Goal: Task Accomplishment & Management: Use online tool/utility

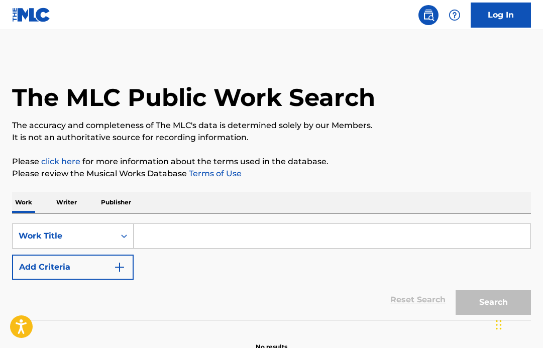
click at [498, 10] on link "Log In" at bounding box center [501, 15] width 60 height 25
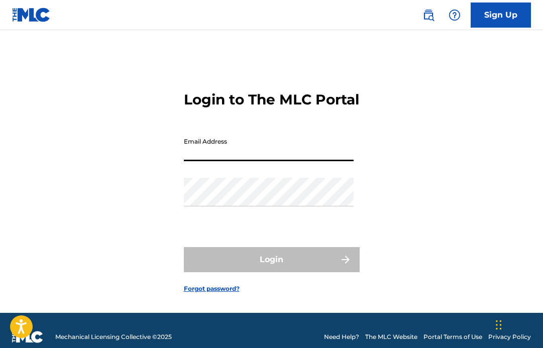
click at [286, 161] on input "Email Address" at bounding box center [269, 147] width 170 height 29
type input "[EMAIL_ADDRESS][DOMAIN_NAME]"
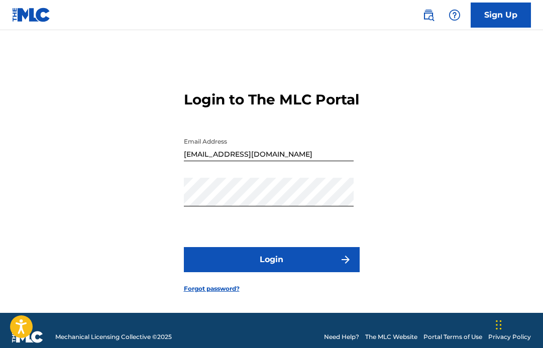
click at [225, 272] on button "Login" at bounding box center [272, 259] width 176 height 25
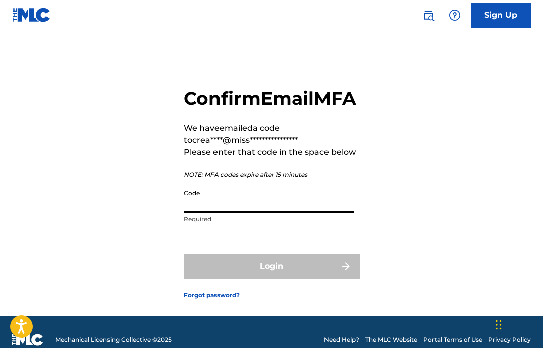
click at [227, 213] on input "Code" at bounding box center [269, 198] width 170 height 29
paste input "392309"
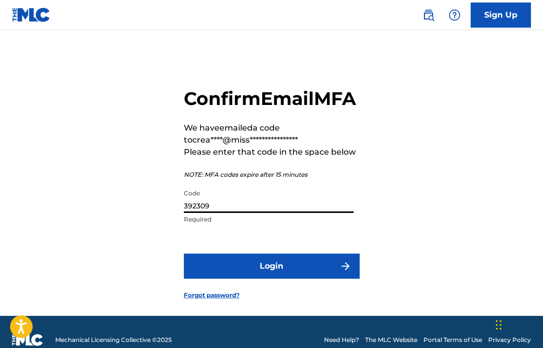
type input "392309"
click at [234, 279] on button "Login" at bounding box center [272, 266] width 176 height 25
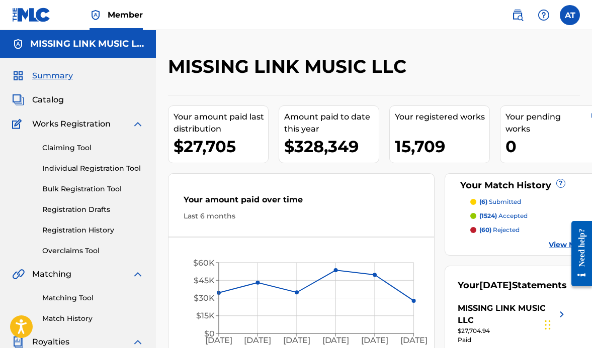
click at [70, 300] on link "Matching Tool" at bounding box center [93, 298] width 102 height 11
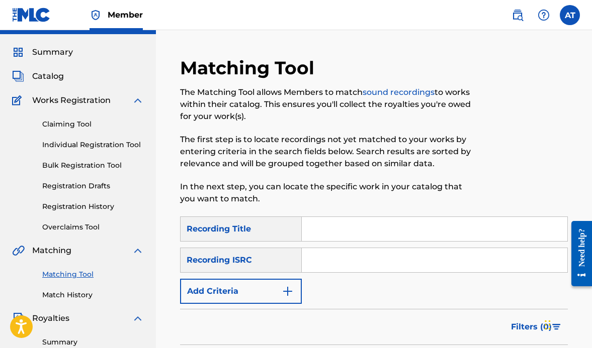
scroll to position [72, 0]
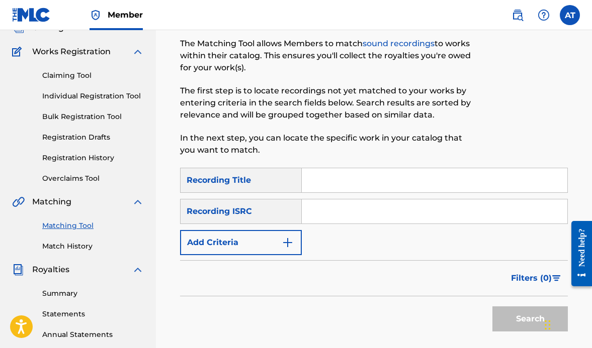
click at [248, 241] on button "Add Criteria" at bounding box center [241, 242] width 122 height 25
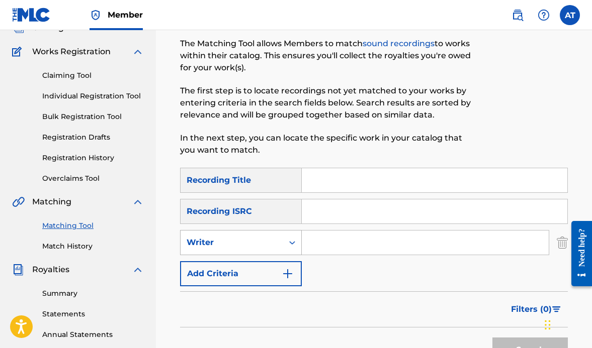
click at [239, 251] on div "Writer" at bounding box center [231, 242] width 103 height 19
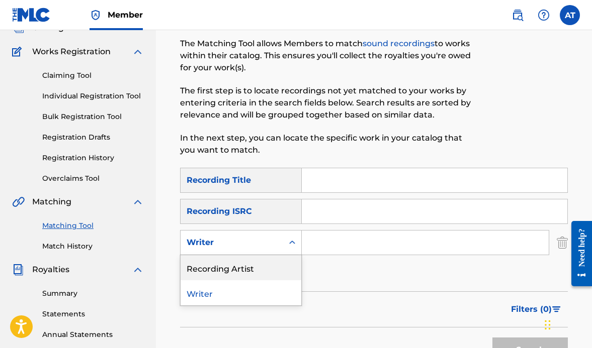
click at [234, 272] on div "Recording Artist" at bounding box center [240, 267] width 121 height 25
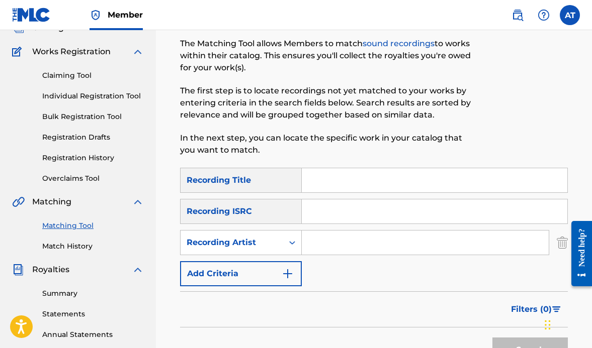
click at [330, 235] on input "Search Form" at bounding box center [425, 243] width 247 height 24
type input "cupcakke"
click at [492, 338] on button "Search" at bounding box center [529, 350] width 75 height 25
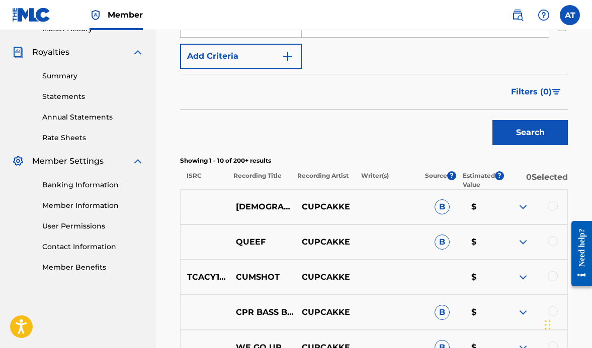
scroll to position [294, 0]
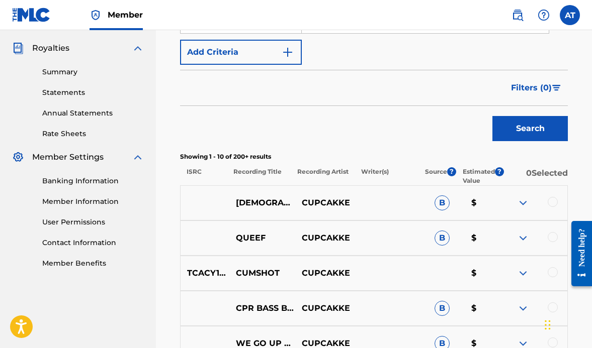
click at [543, 88] on span "Filters ( 0 )" at bounding box center [531, 88] width 41 height 12
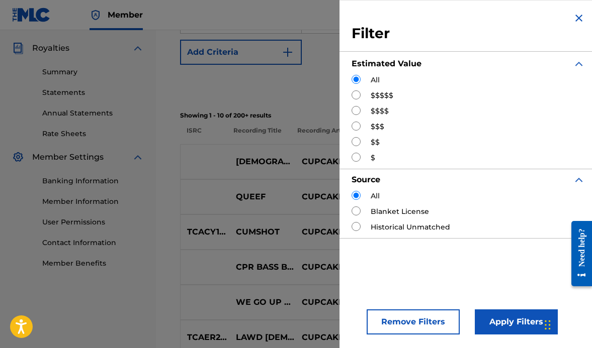
click at [390, 95] on label "$$$$$" at bounding box center [381, 95] width 23 height 11
click at [355, 95] on input "Search Form" at bounding box center [355, 94] width 9 height 9
radio input "true"
click at [491, 321] on button "Apply Filters" at bounding box center [516, 322] width 83 height 25
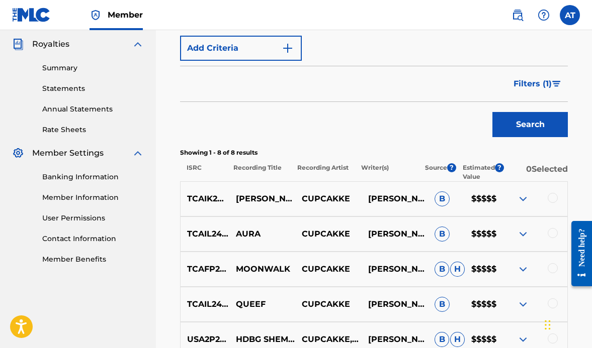
scroll to position [290, 0]
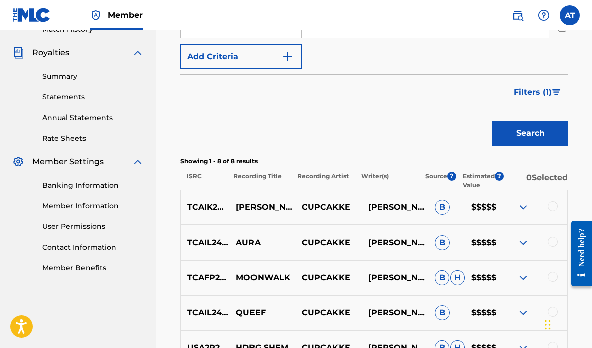
click at [539, 101] on button "Filters ( 1 )" at bounding box center [537, 92] width 60 height 25
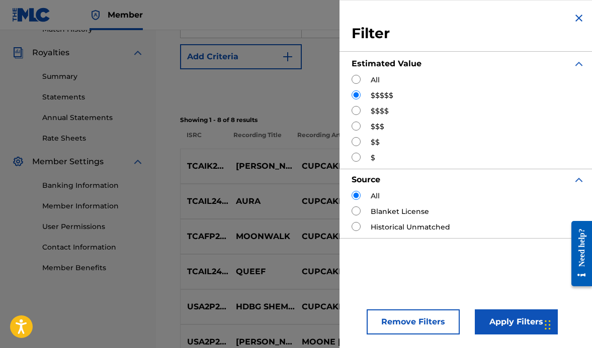
click at [359, 112] on input "Search Form" at bounding box center [355, 110] width 9 height 9
radio input "true"
click at [509, 329] on button "Apply Filters" at bounding box center [516, 322] width 83 height 25
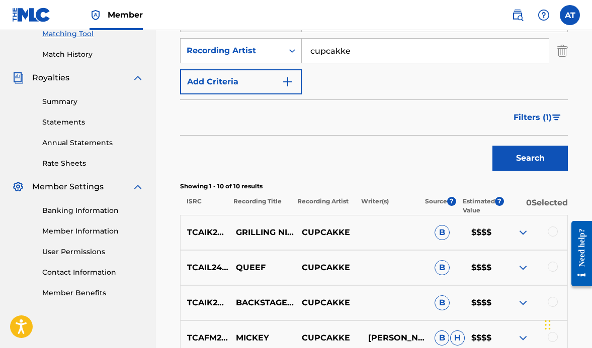
scroll to position [213, 0]
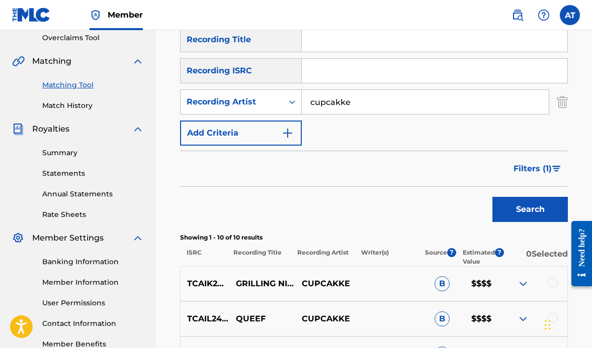
click at [540, 170] on span "Filters ( 1 )" at bounding box center [532, 169] width 38 height 12
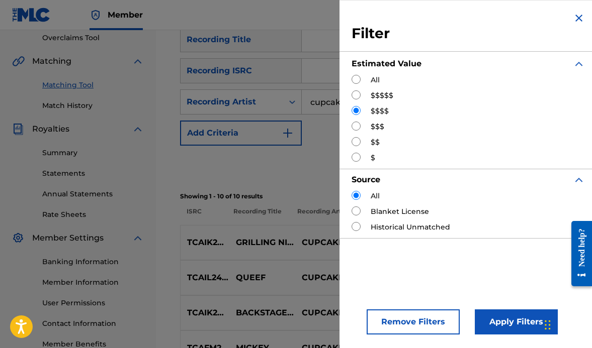
click at [357, 126] on input "Search Form" at bounding box center [355, 126] width 9 height 9
radio input "true"
click at [491, 323] on button "Apply Filters" at bounding box center [516, 322] width 83 height 25
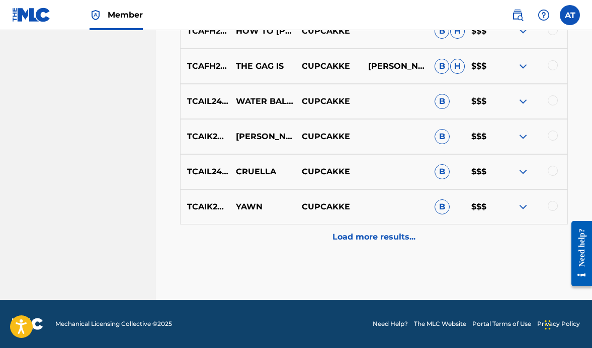
click at [380, 238] on p "Load more results..." at bounding box center [373, 237] width 83 height 12
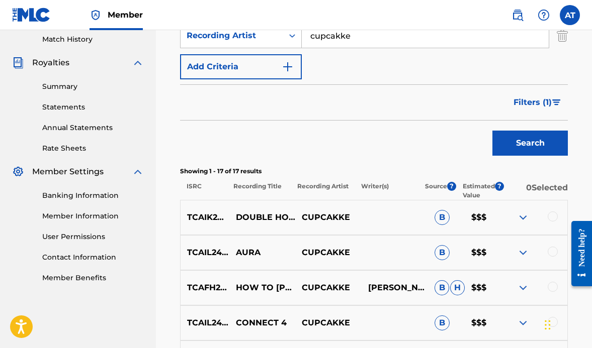
scroll to position [202, 0]
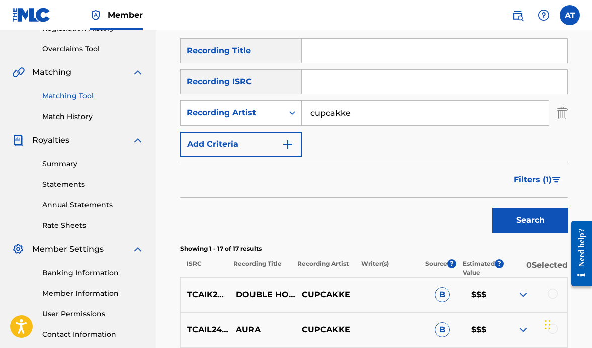
click at [543, 183] on span "Filters ( 1 )" at bounding box center [532, 180] width 38 height 12
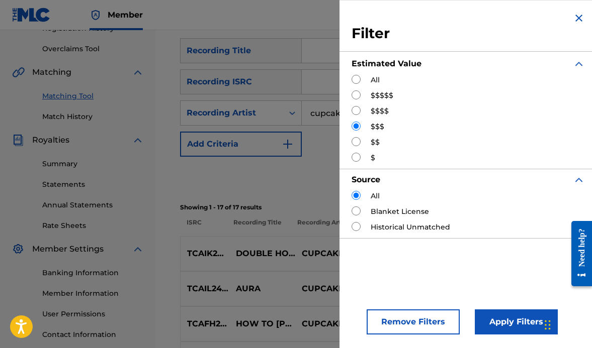
click at [356, 140] on input "Search Form" at bounding box center [355, 141] width 9 height 9
radio input "true"
click at [504, 321] on button "Apply Filters" at bounding box center [516, 322] width 83 height 25
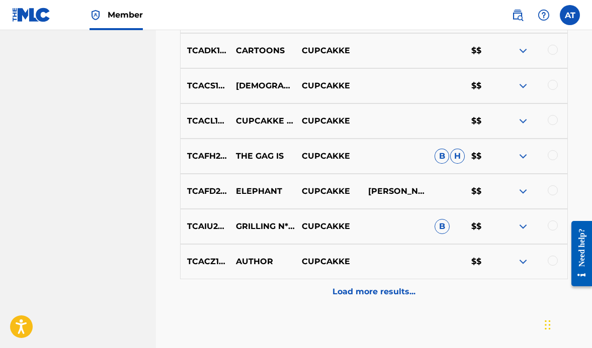
click at [384, 294] on p "Load more results..." at bounding box center [373, 292] width 83 height 12
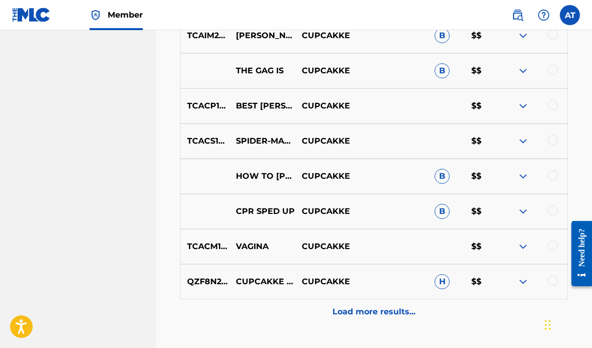
click at [382, 314] on p "Load more results..." at bounding box center [373, 312] width 83 height 12
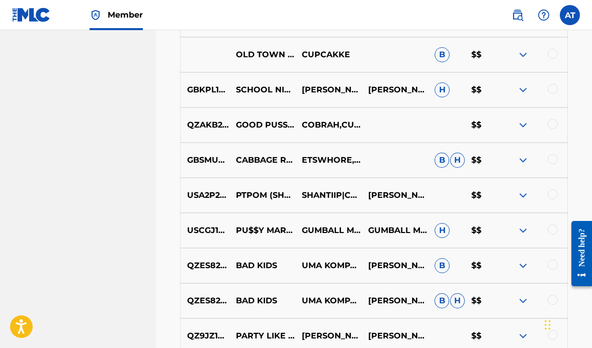
scroll to position [1290, 0]
